Goal: Task Accomplishment & Management: Use online tool/utility

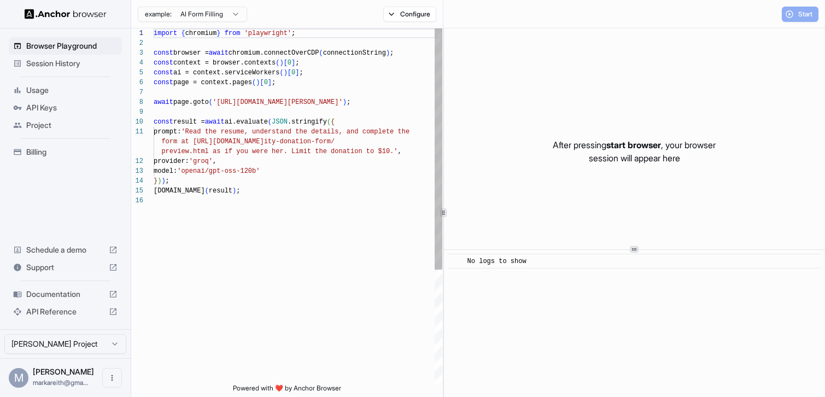
scroll to position [98, 0]
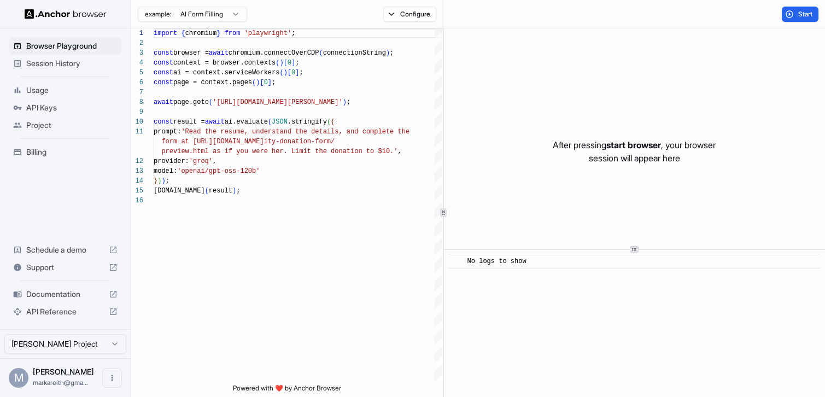
click at [56, 66] on span "Session History" at bounding box center [71, 63] width 91 height 11
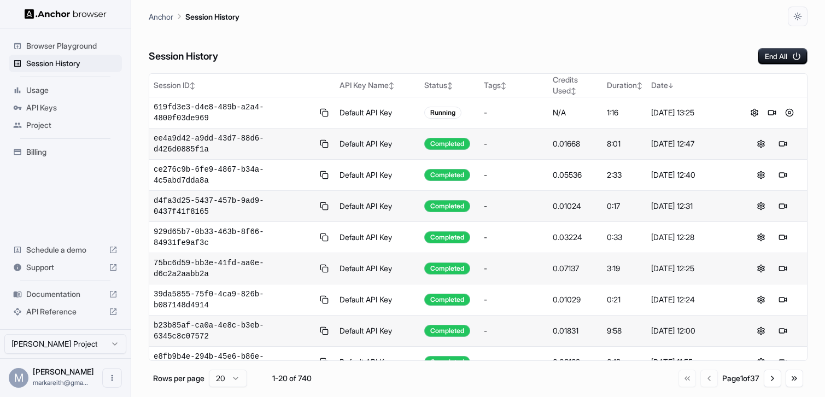
click at [113, 295] on icon at bounding box center [113, 294] width 7 height 7
click at [781, 114] on button at bounding box center [782, 112] width 13 height 13
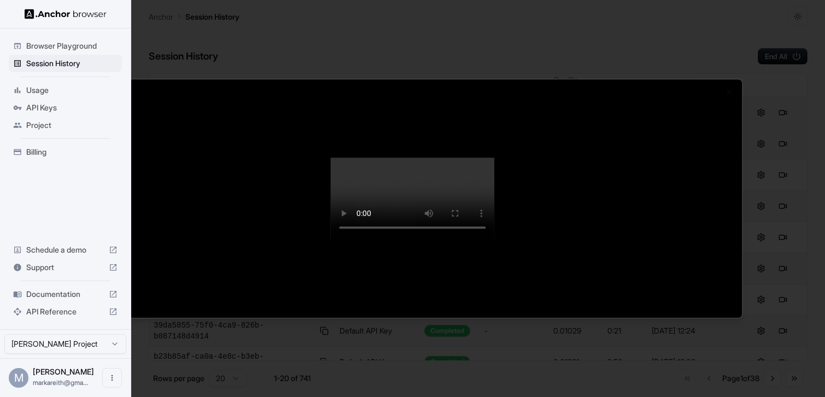
click at [69, 49] on div at bounding box center [412, 198] width 825 height 397
click at [80, 46] on span "Browser Playground" at bounding box center [71, 45] width 91 height 11
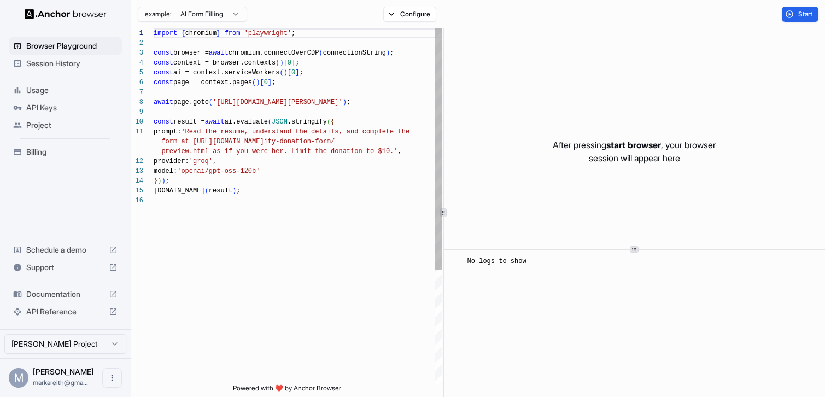
scroll to position [98, 0]
click at [46, 66] on span "Session History" at bounding box center [71, 63] width 91 height 11
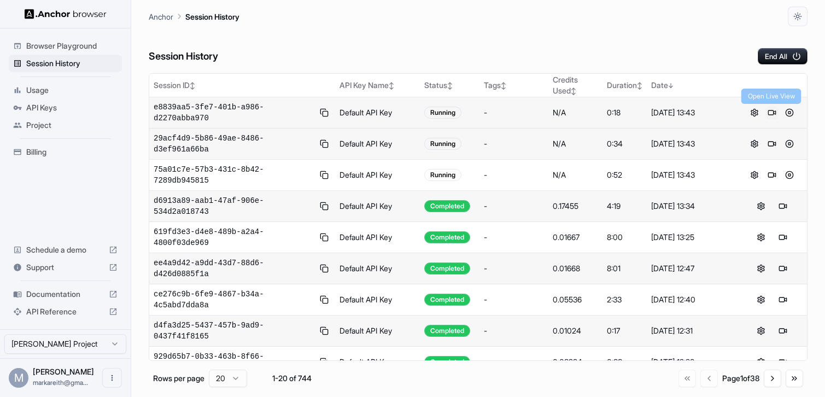
click at [773, 114] on button at bounding box center [771, 112] width 13 height 13
click at [774, 143] on button at bounding box center [771, 143] width 13 height 13
click at [773, 174] on button at bounding box center [771, 174] width 13 height 13
click at [790, 177] on button at bounding box center [789, 174] width 13 height 13
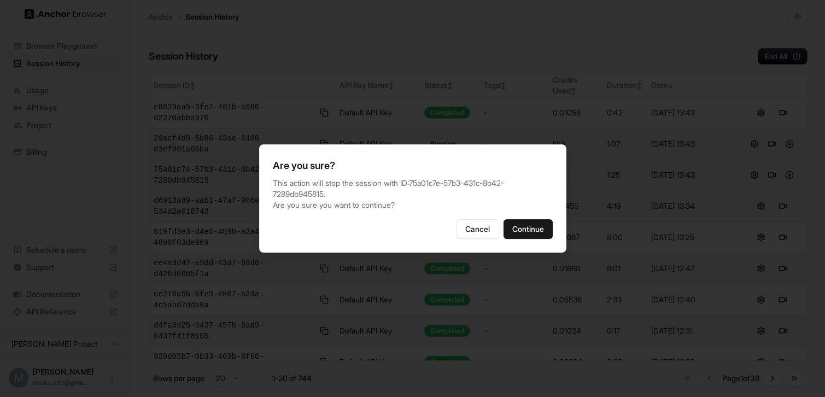
drag, startPoint x: 522, startPoint y: 229, endPoint x: 781, endPoint y: 126, distance: 278.5
click at [523, 229] on button "Continue" at bounding box center [528, 229] width 49 height 20
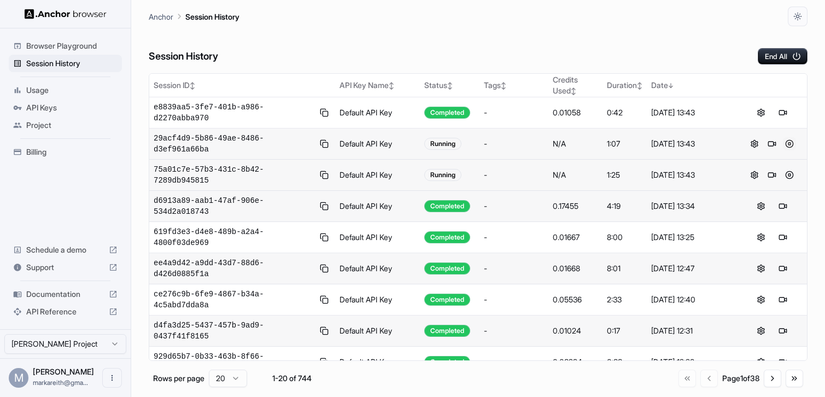
click at [788, 142] on button at bounding box center [789, 143] width 13 height 13
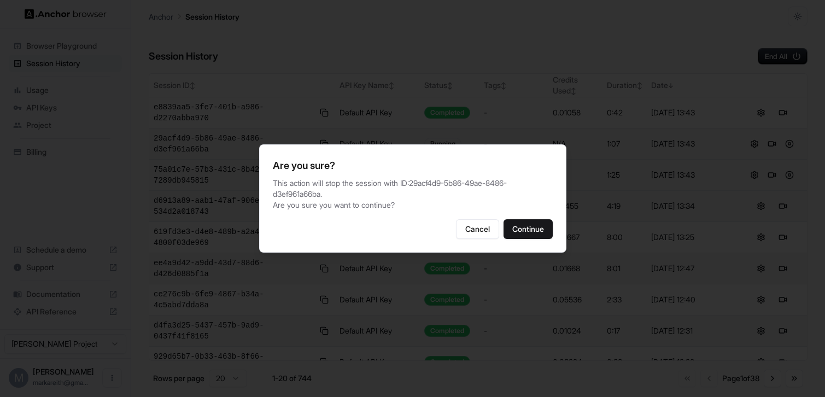
drag, startPoint x: 515, startPoint y: 232, endPoint x: 502, endPoint y: 250, distance: 22.3
click at [515, 232] on button "Continue" at bounding box center [528, 229] width 49 height 20
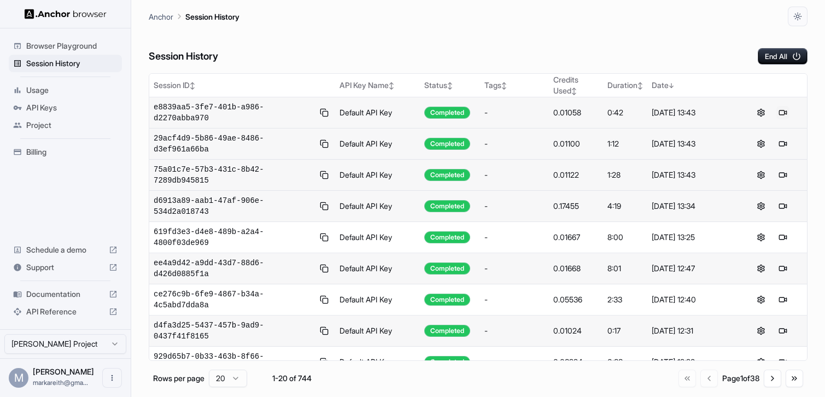
click at [780, 113] on button at bounding box center [782, 112] width 13 height 13
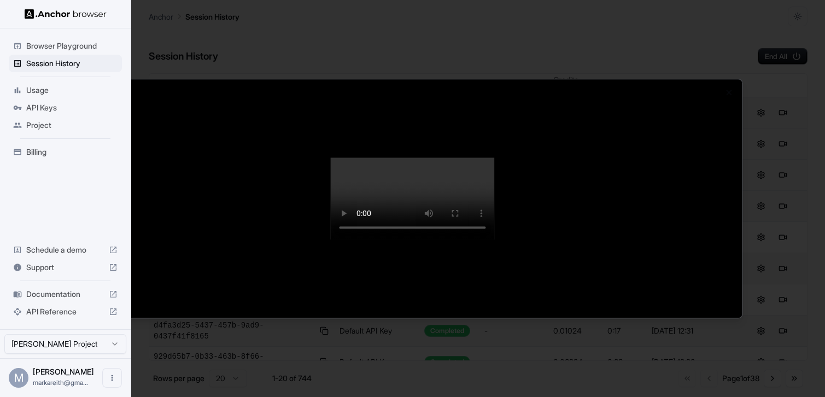
click at [71, 64] on div at bounding box center [412, 198] width 825 height 397
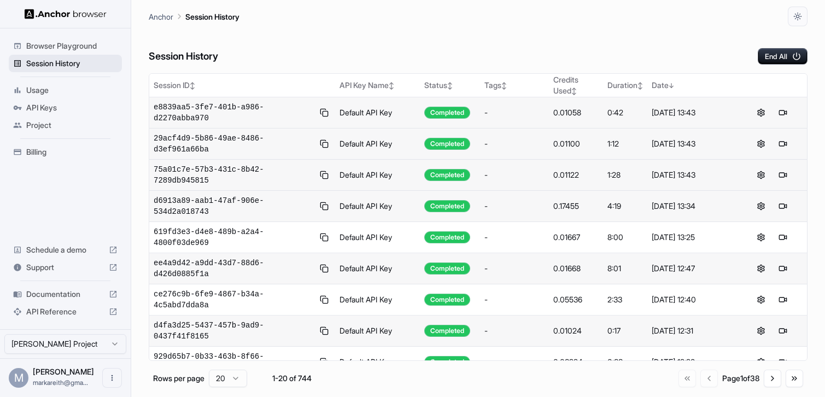
click at [66, 64] on span "Session History" at bounding box center [71, 63] width 91 height 11
click at [76, 295] on span "Documentation" at bounding box center [65, 294] width 78 height 11
click at [773, 114] on button at bounding box center [771, 112] width 13 height 13
click at [785, 110] on button at bounding box center [789, 112] width 13 height 13
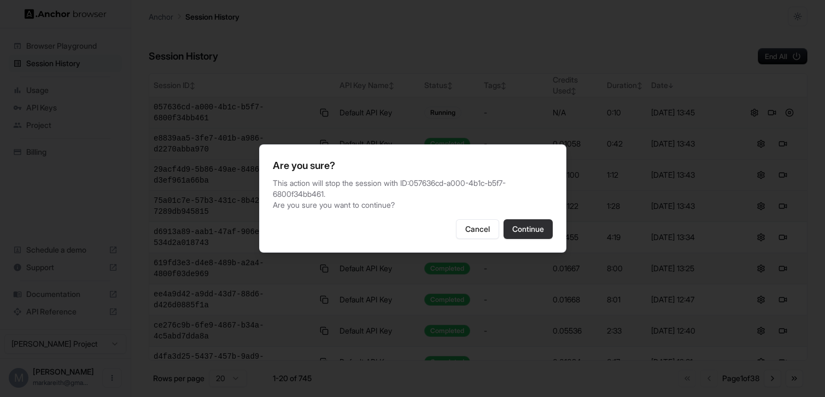
click at [534, 235] on button "Continue" at bounding box center [528, 229] width 49 height 20
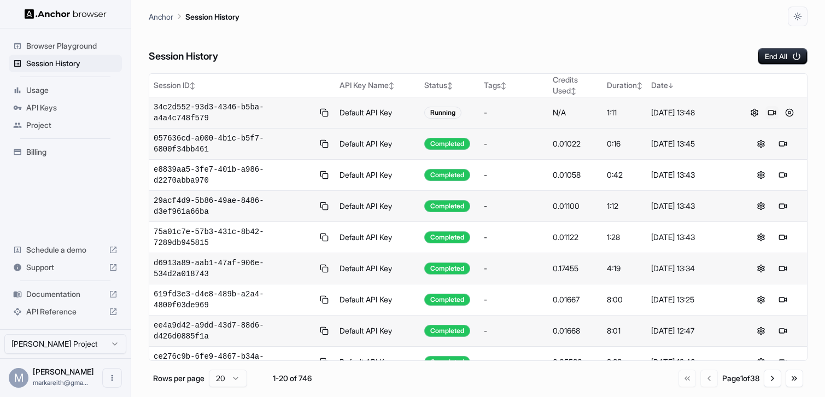
click at [772, 112] on button at bounding box center [771, 112] width 13 height 13
click at [770, 109] on button at bounding box center [771, 112] width 13 height 13
click at [776, 114] on button at bounding box center [771, 112] width 13 height 13
click at [787, 113] on button at bounding box center [789, 112] width 13 height 13
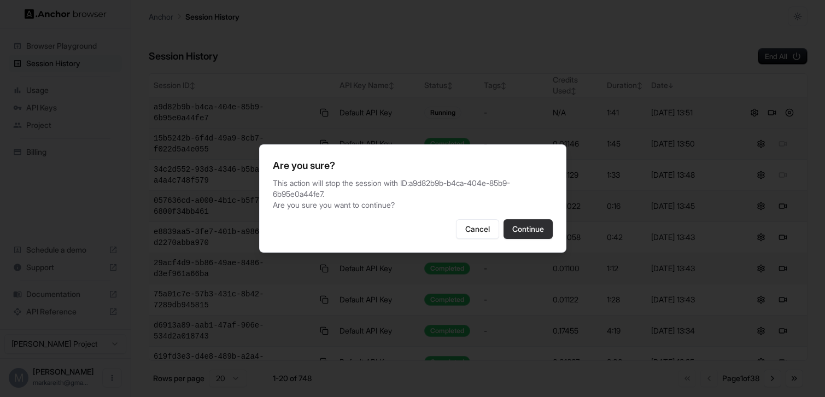
click at [535, 235] on button "Continue" at bounding box center [528, 229] width 49 height 20
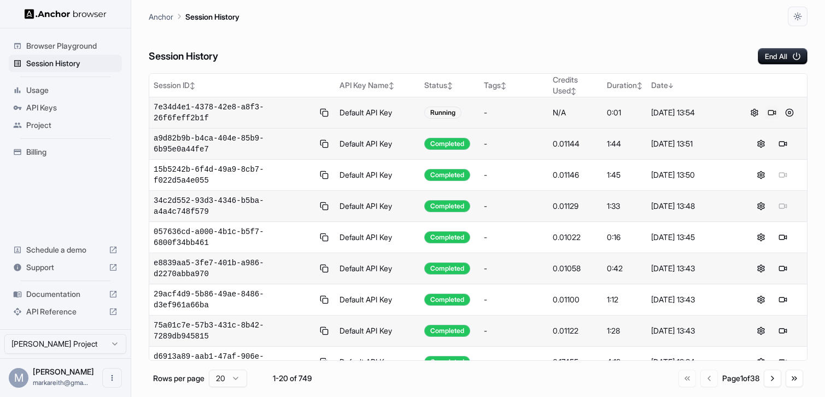
click at [774, 114] on button at bounding box center [771, 112] width 13 height 13
click at [770, 112] on button at bounding box center [771, 112] width 13 height 13
click at [78, 296] on span "Documentation" at bounding box center [65, 294] width 78 height 11
click at [774, 114] on button at bounding box center [771, 112] width 13 height 13
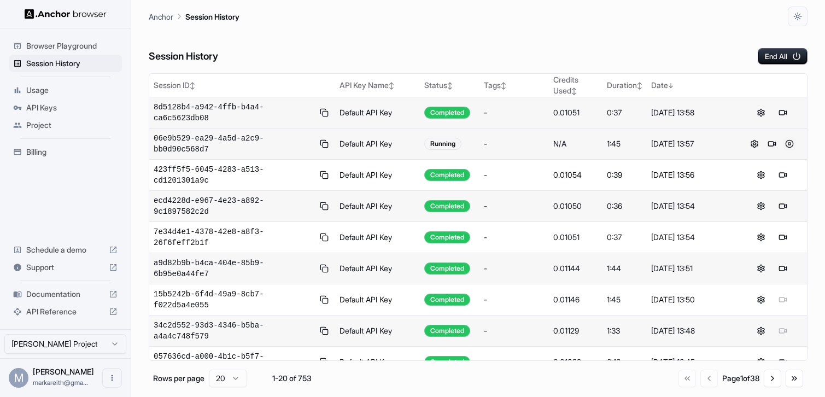
click at [790, 143] on button at bounding box center [789, 143] width 13 height 13
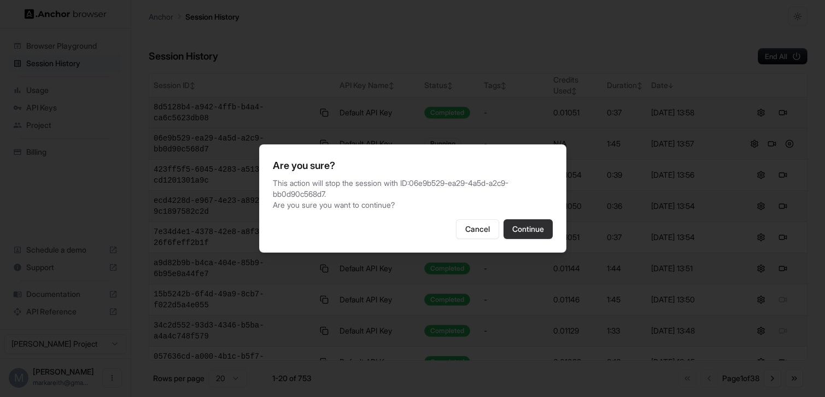
click at [535, 232] on button "Continue" at bounding box center [528, 229] width 49 height 20
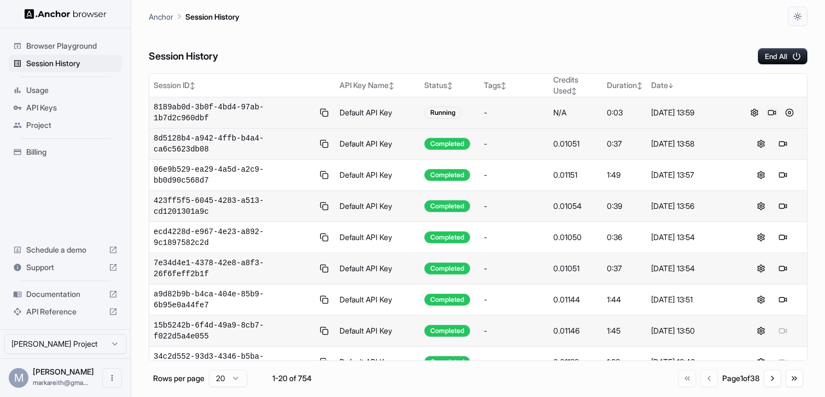
click at [771, 115] on button at bounding box center [771, 112] width 13 height 13
click at [792, 114] on button at bounding box center [789, 112] width 13 height 13
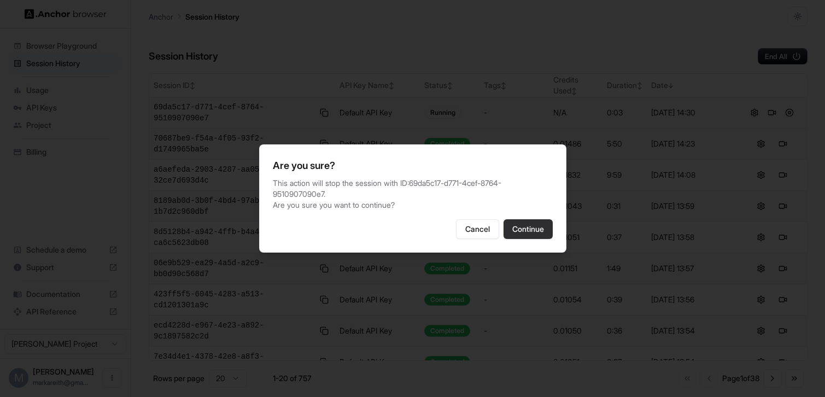
click at [519, 231] on button "Continue" at bounding box center [528, 229] width 49 height 20
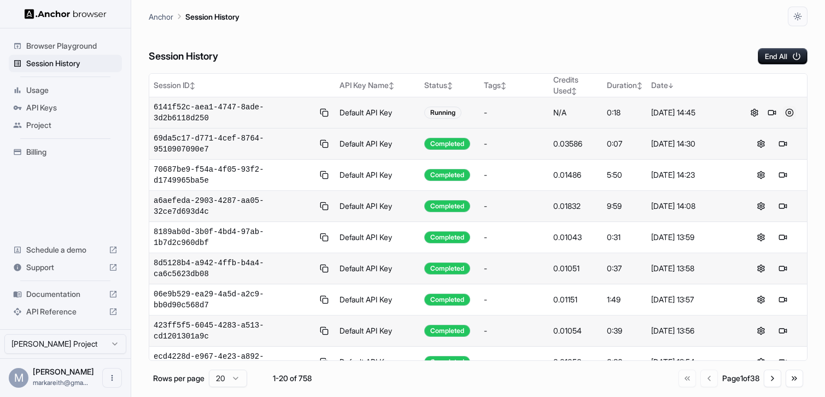
click at [790, 110] on button at bounding box center [789, 112] width 13 height 13
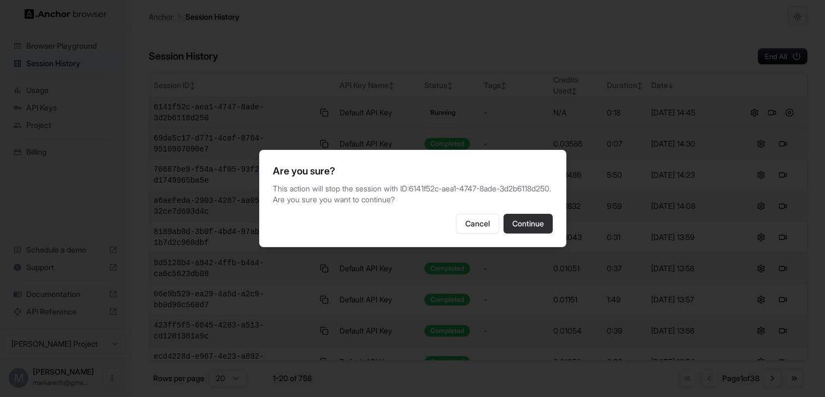
click at [528, 233] on button "Continue" at bounding box center [528, 224] width 49 height 20
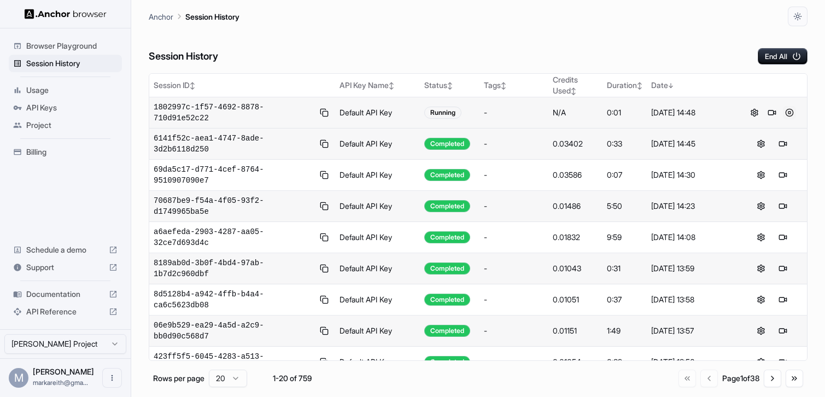
click at [790, 112] on button at bounding box center [789, 112] width 13 height 13
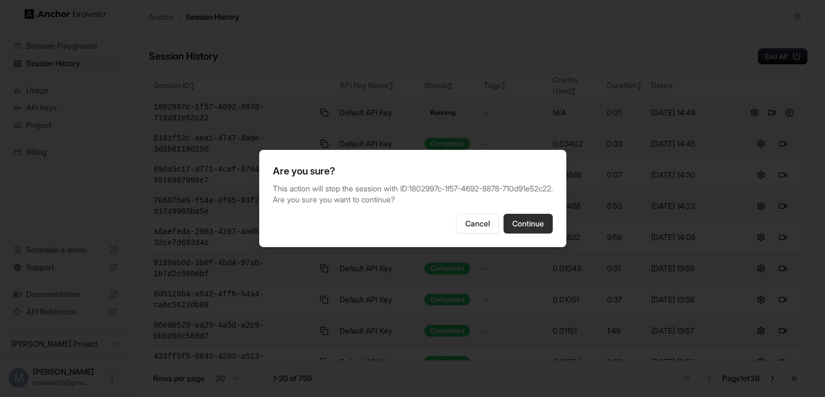
click at [526, 230] on button "Continue" at bounding box center [528, 224] width 49 height 20
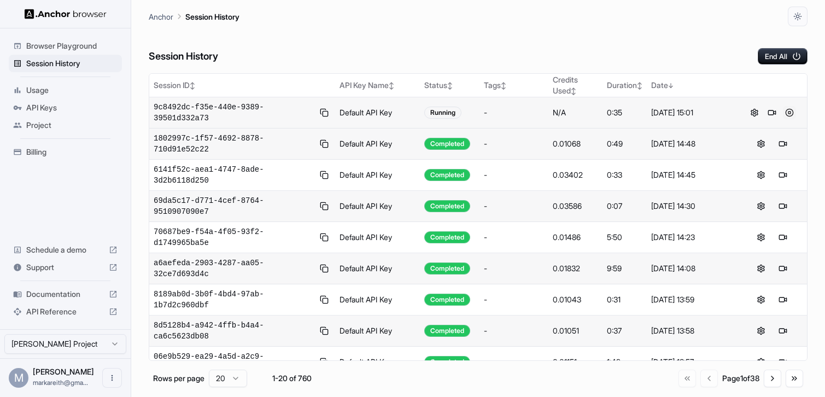
click at [788, 110] on button at bounding box center [789, 112] width 13 height 13
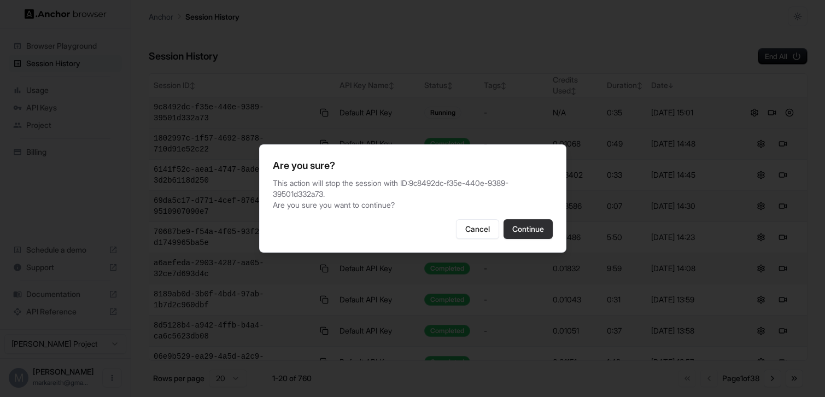
click at [539, 231] on button "Continue" at bounding box center [528, 229] width 49 height 20
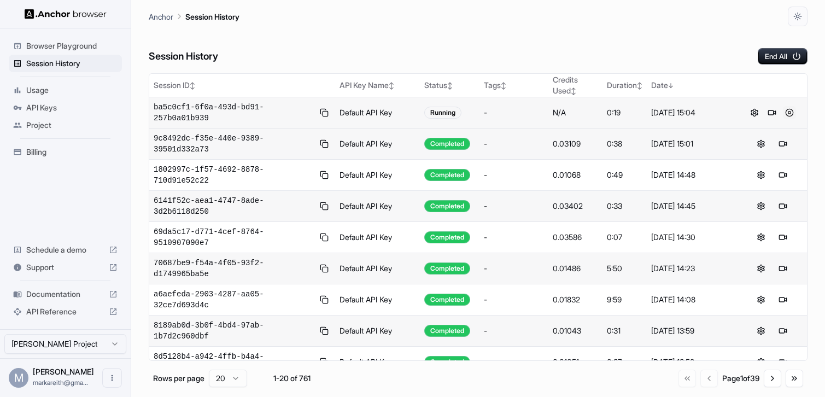
click at [791, 114] on button at bounding box center [789, 112] width 13 height 13
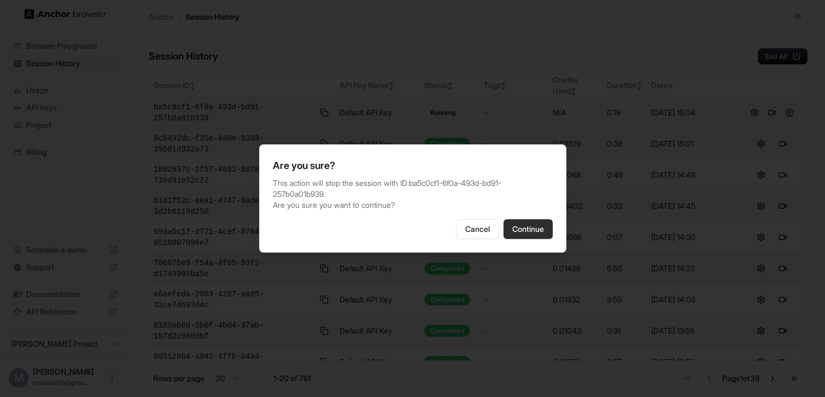
click at [550, 227] on button "Continue" at bounding box center [528, 229] width 49 height 20
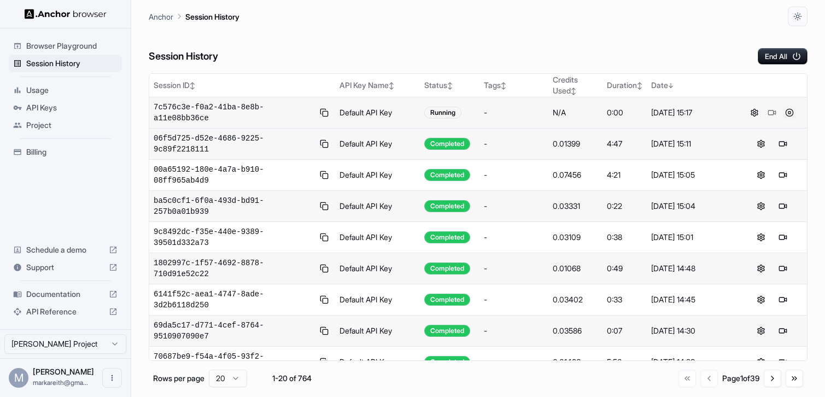
click at [790, 112] on button at bounding box center [789, 112] width 13 height 13
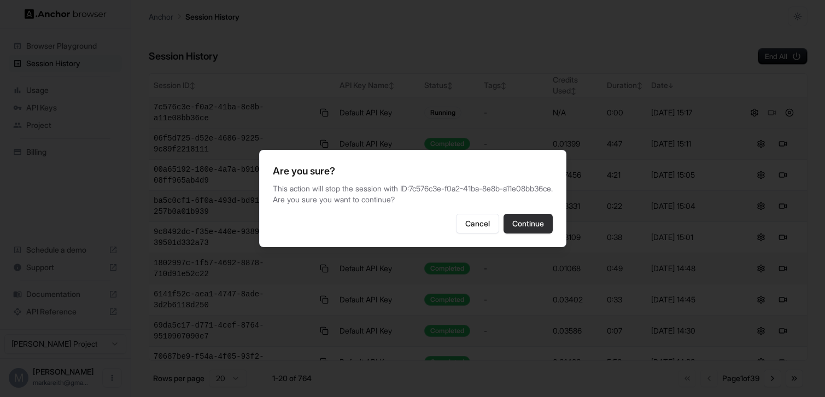
click at [533, 229] on button "Continue" at bounding box center [528, 224] width 49 height 20
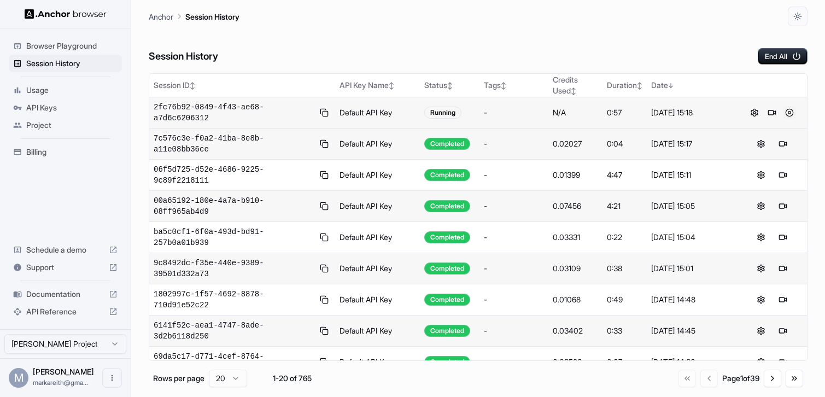
click at [788, 113] on button at bounding box center [789, 112] width 13 height 13
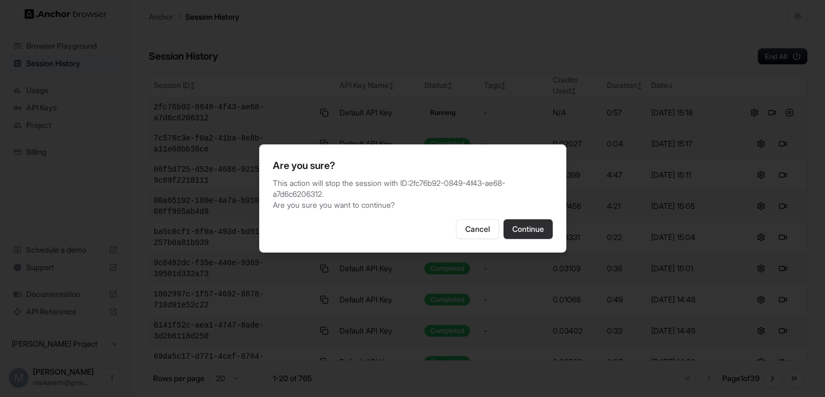
click at [538, 233] on button "Continue" at bounding box center [528, 229] width 49 height 20
